Goal: Navigation & Orientation: Find specific page/section

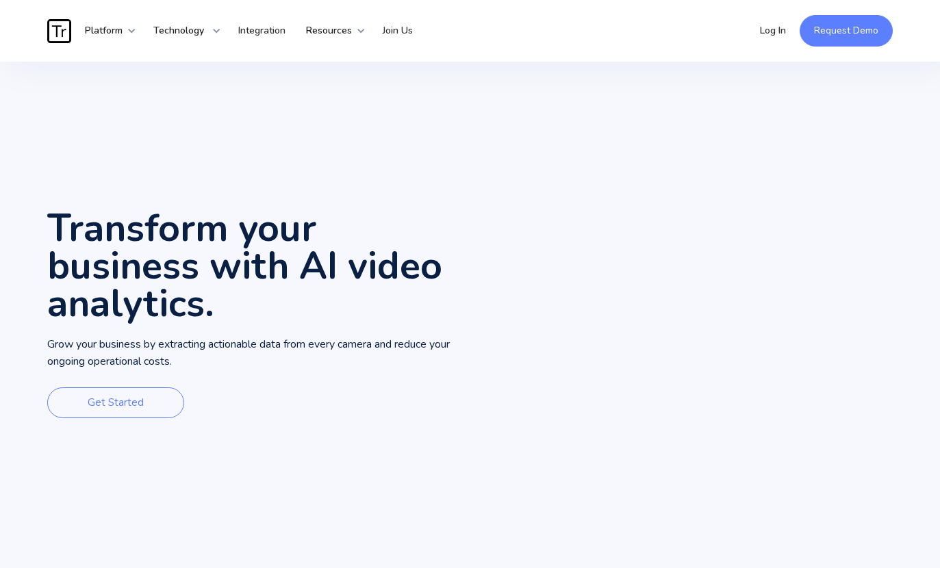
click at [861, 26] on link "Request Demo" at bounding box center [846, 30] width 93 height 31
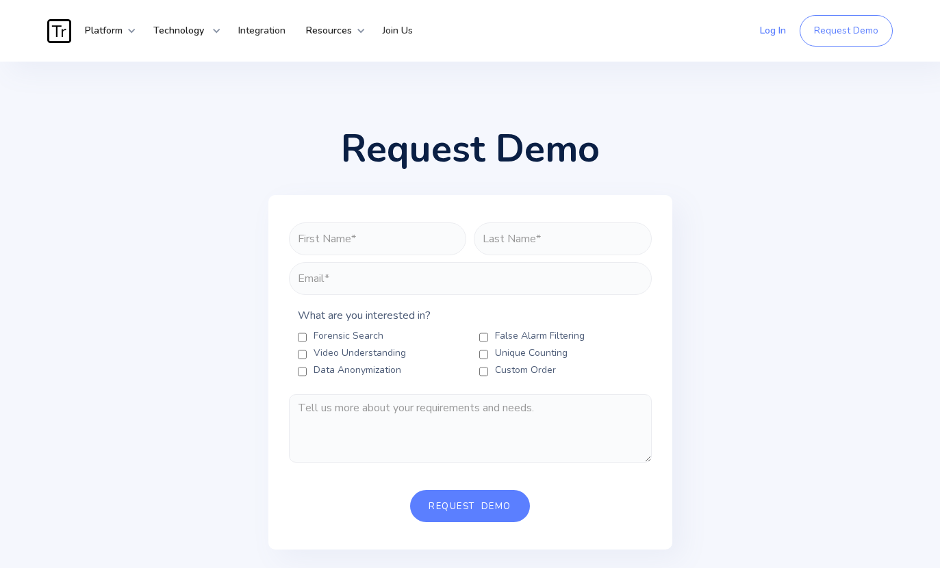
click at [794, 12] on link "Log In" at bounding box center [773, 30] width 47 height 41
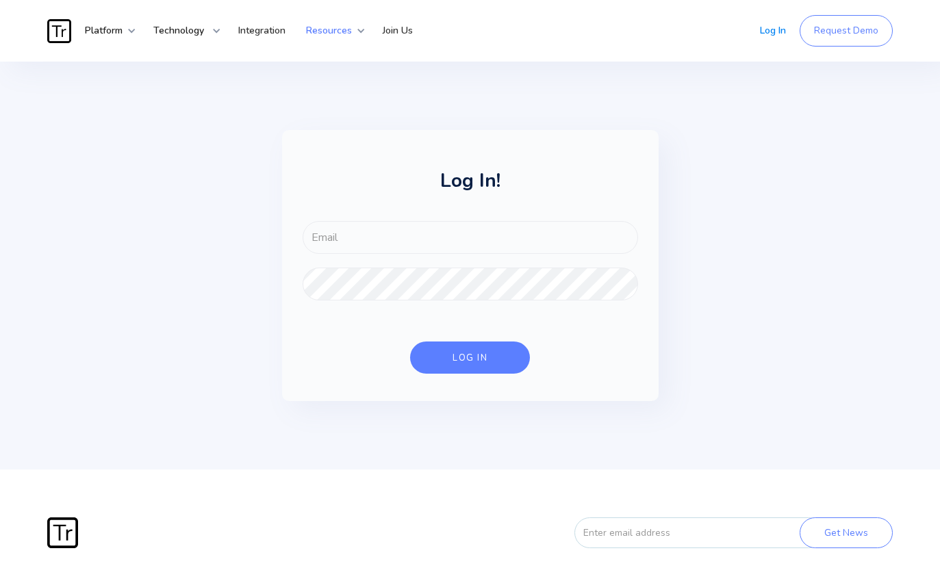
click at [353, 30] on div "Resources" at bounding box center [331, 30] width 70 height 41
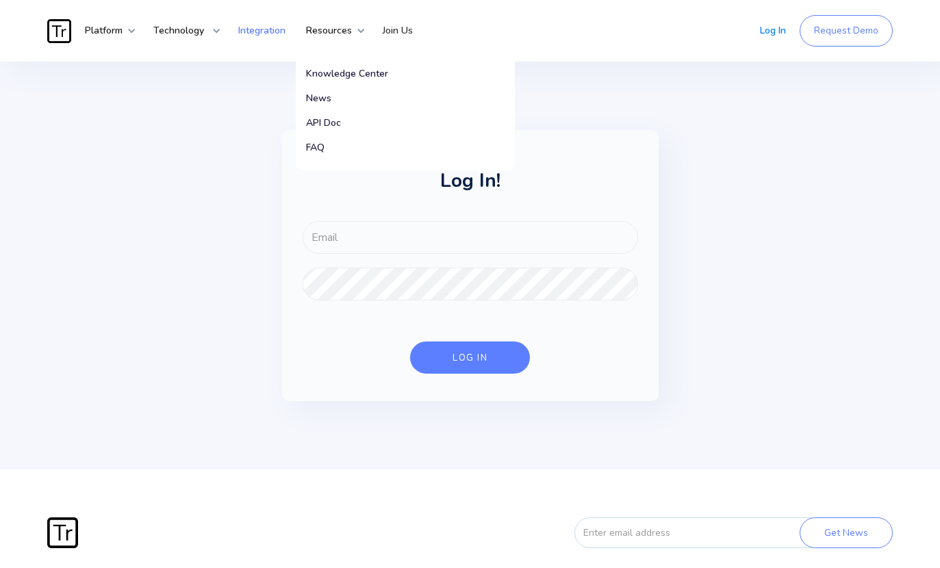
click at [266, 42] on link "Integration" at bounding box center [262, 30] width 68 height 41
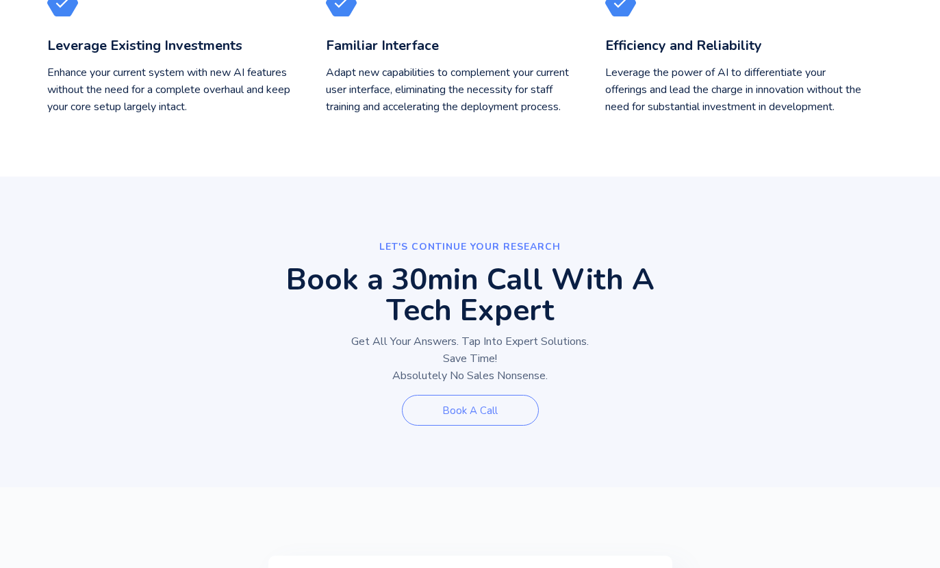
scroll to position [1868, 0]
